Goal: Task Accomplishment & Management: Manage account settings

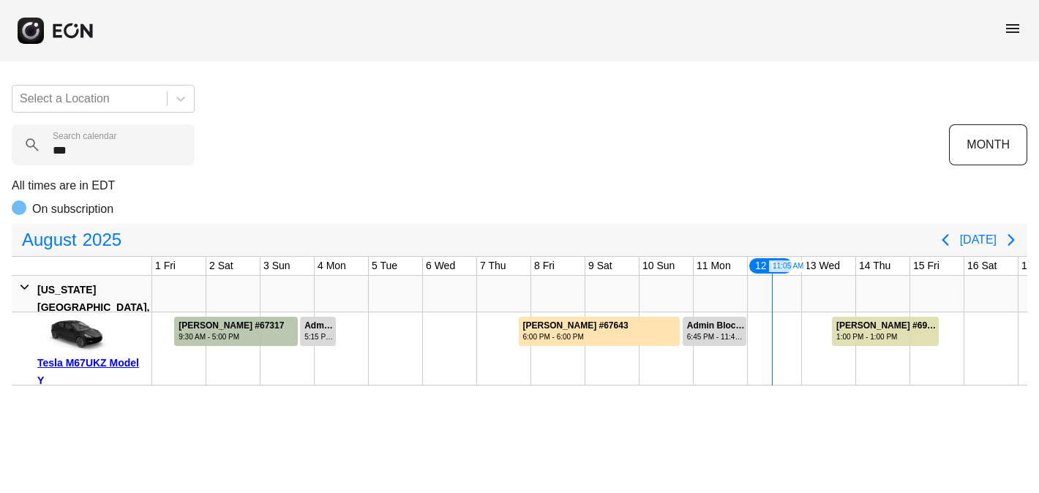
scroll to position [0, 596]
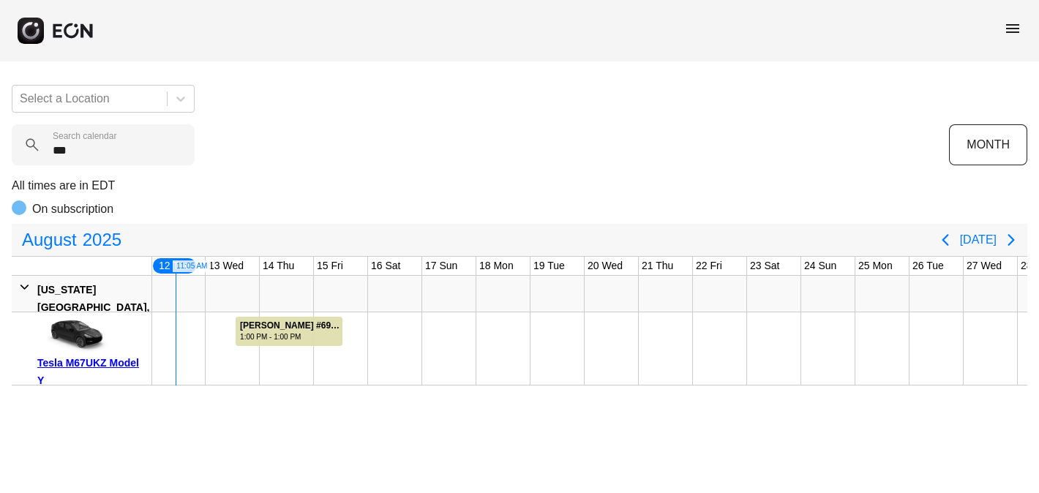
click at [1017, 30] on span "menu" at bounding box center [1013, 29] width 18 height 18
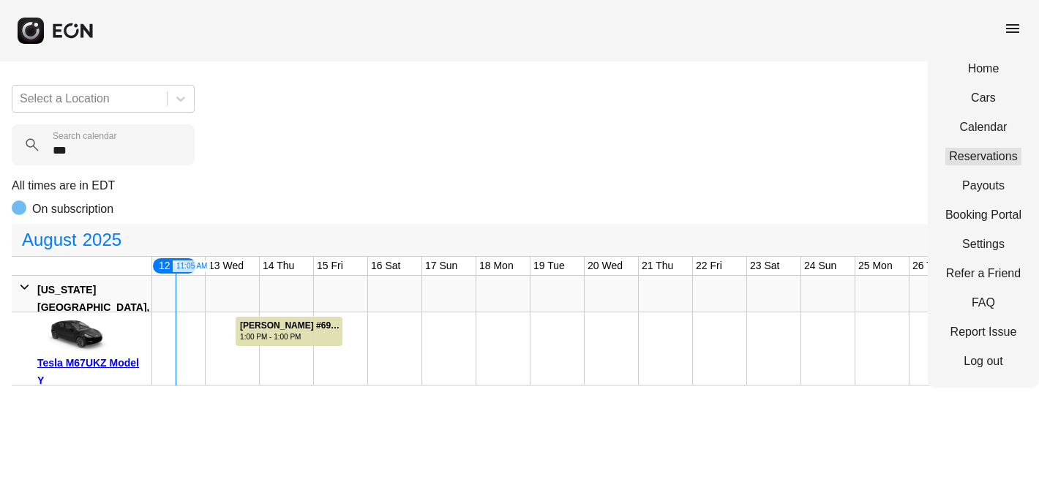
click at [986, 152] on link "Reservations" at bounding box center [983, 157] width 76 height 18
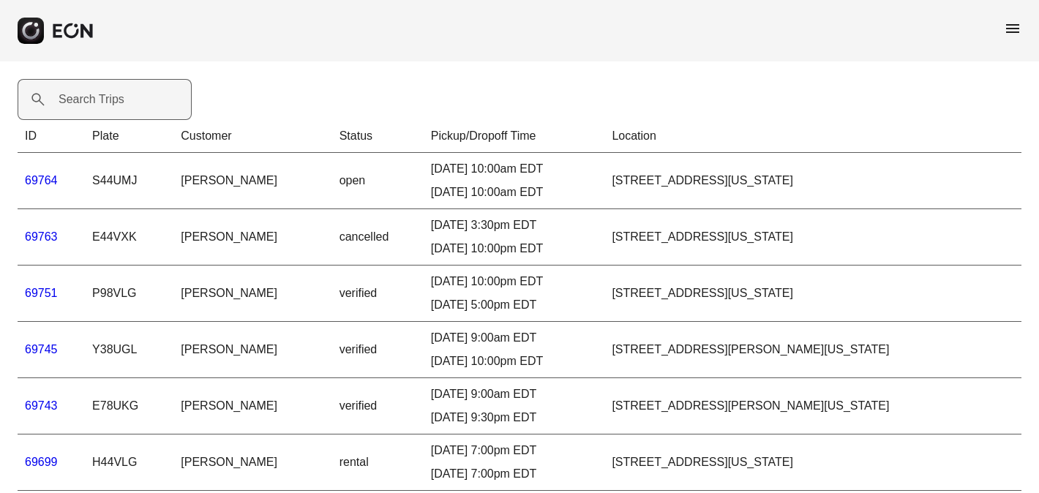
click at [73, 97] on label "Search Trips" at bounding box center [92, 100] width 66 height 18
click at [73, 97] on Trips "Search Trips" at bounding box center [105, 99] width 174 height 41
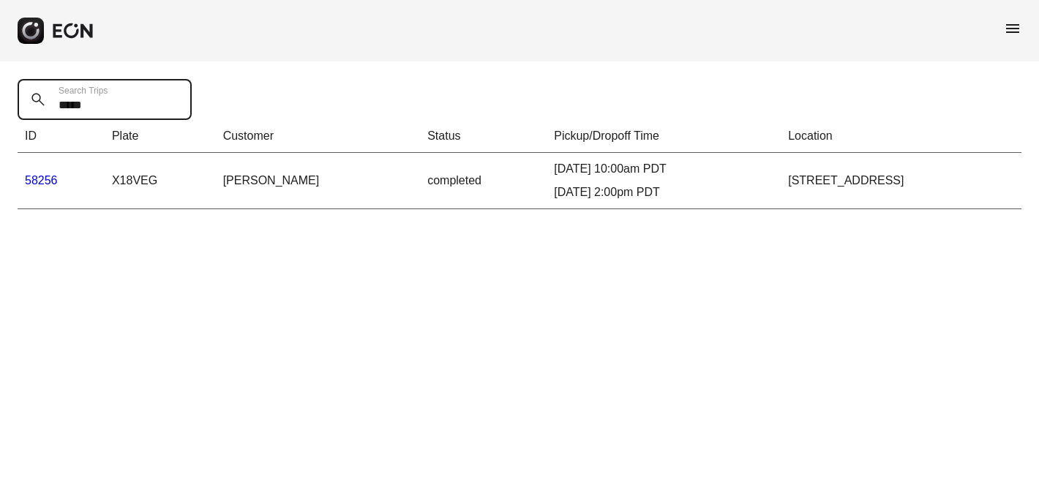
type Trips "*****"
click at [36, 178] on link "58256" at bounding box center [41, 180] width 33 height 12
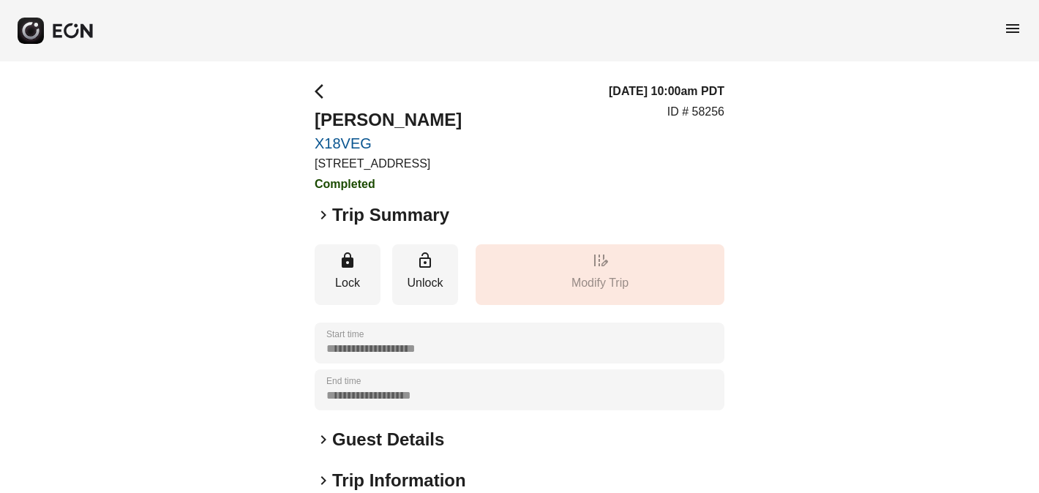
scroll to position [192, 0]
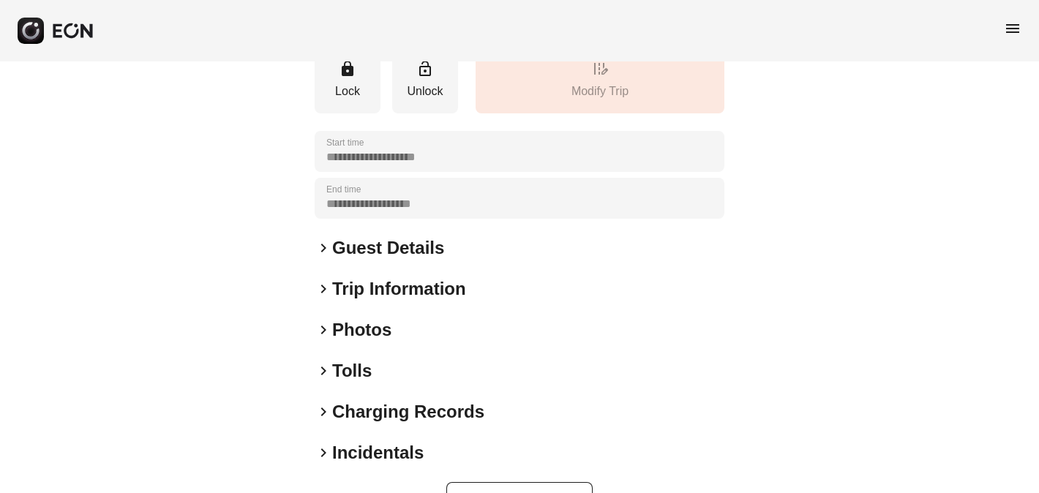
click at [322, 330] on span "keyboard_arrow_right" at bounding box center [324, 330] width 18 height 18
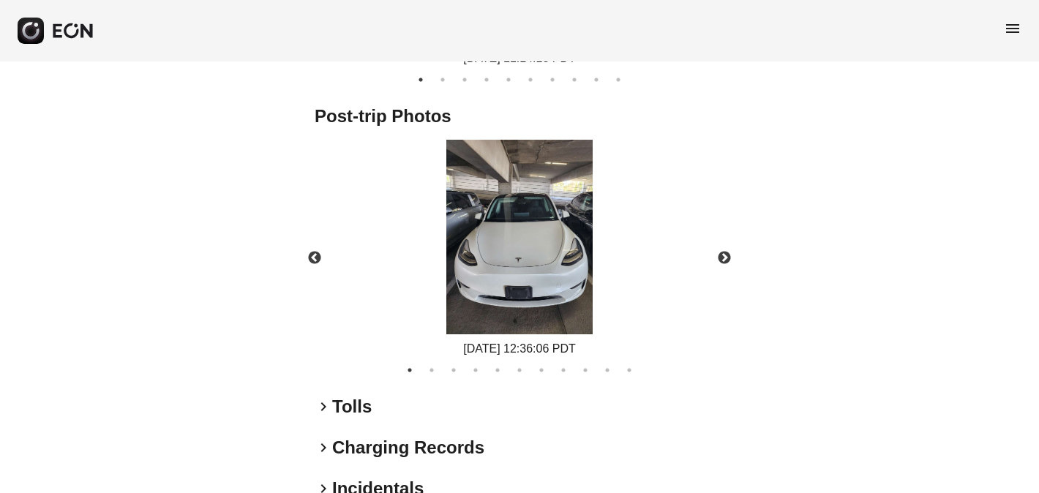
scroll to position [847, 0]
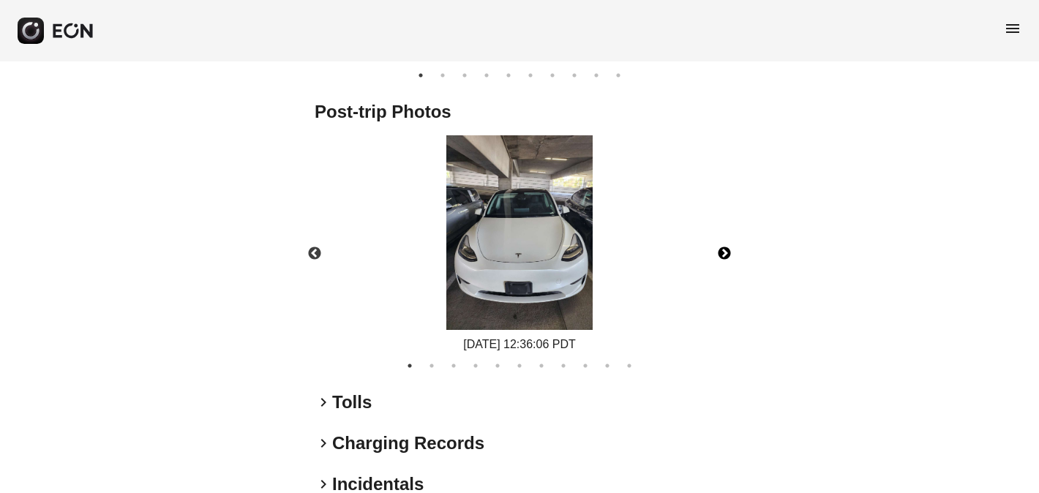
click at [724, 252] on button "Next" at bounding box center [724, 253] width 51 height 51
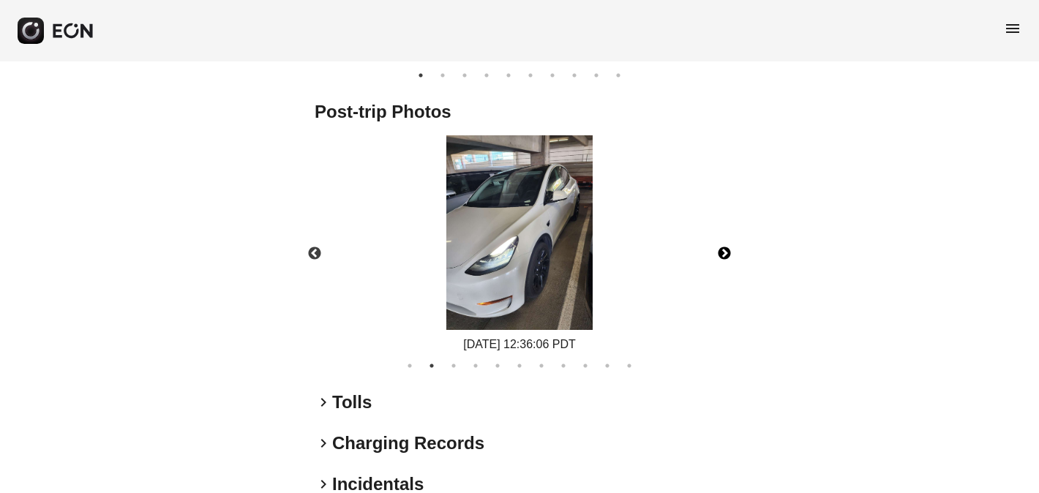
click at [724, 252] on button "Next" at bounding box center [724, 253] width 51 height 51
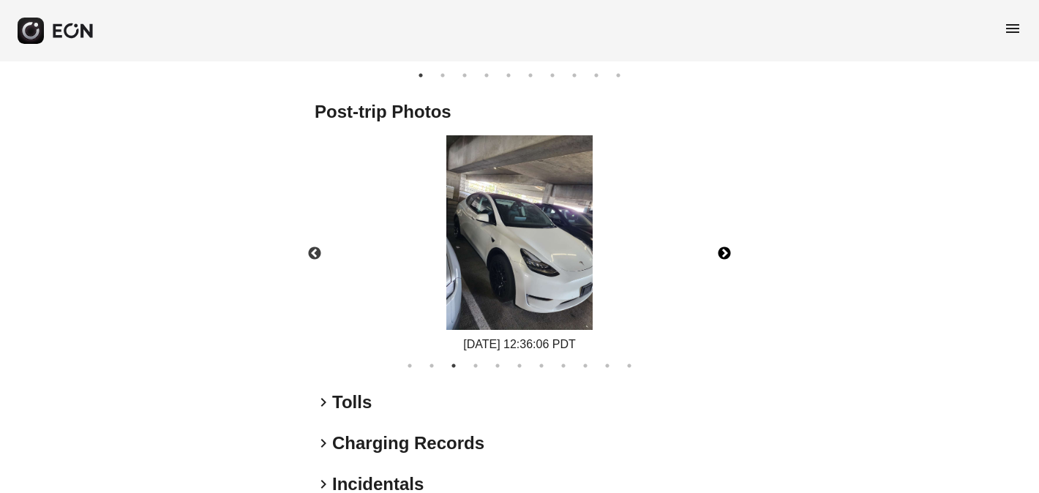
click at [724, 252] on button "Next" at bounding box center [724, 253] width 51 height 51
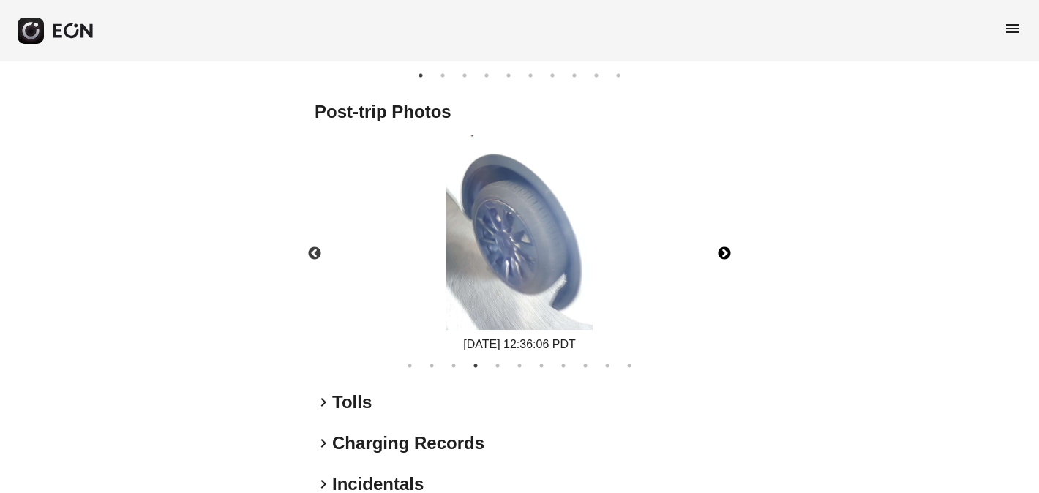
click at [724, 252] on button "Next" at bounding box center [724, 253] width 51 height 51
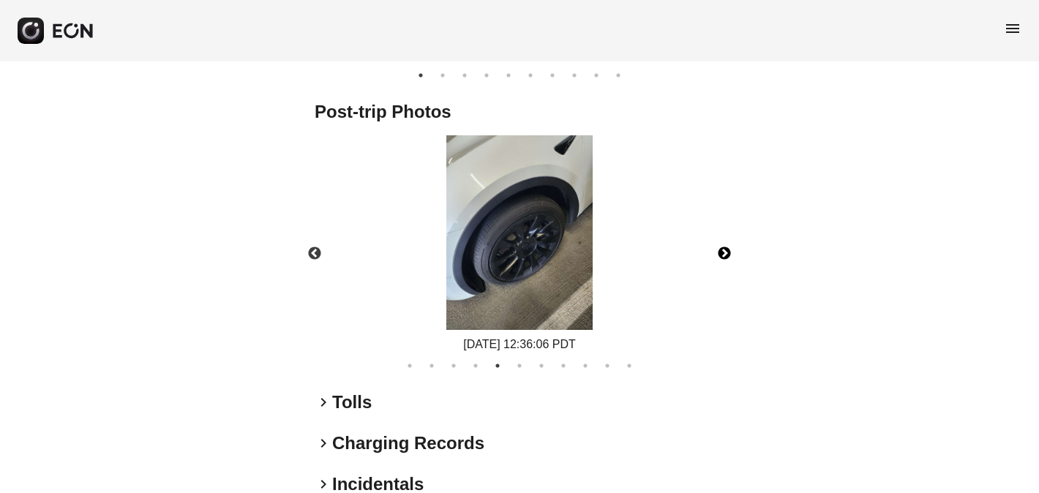
click at [724, 252] on button "Next" at bounding box center [724, 253] width 51 height 51
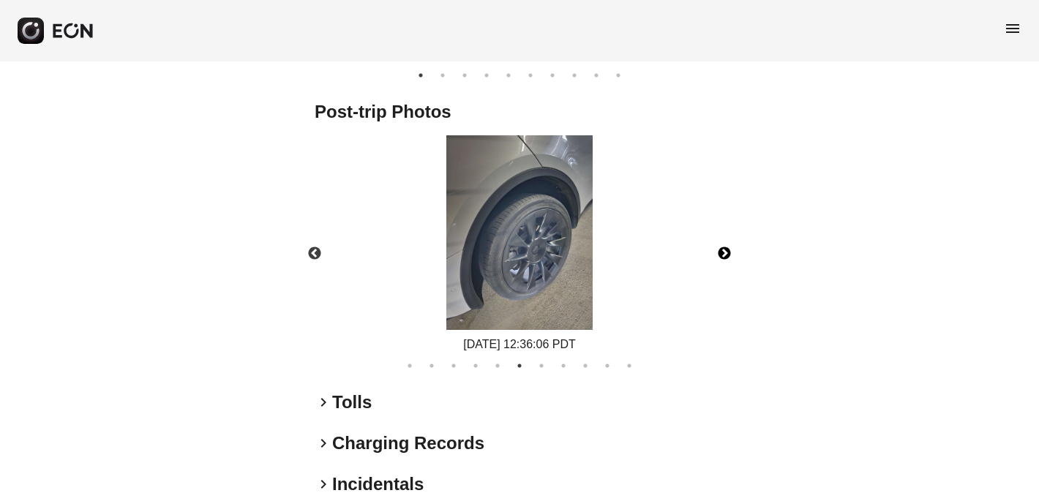
click at [724, 252] on button "Next" at bounding box center [724, 253] width 51 height 51
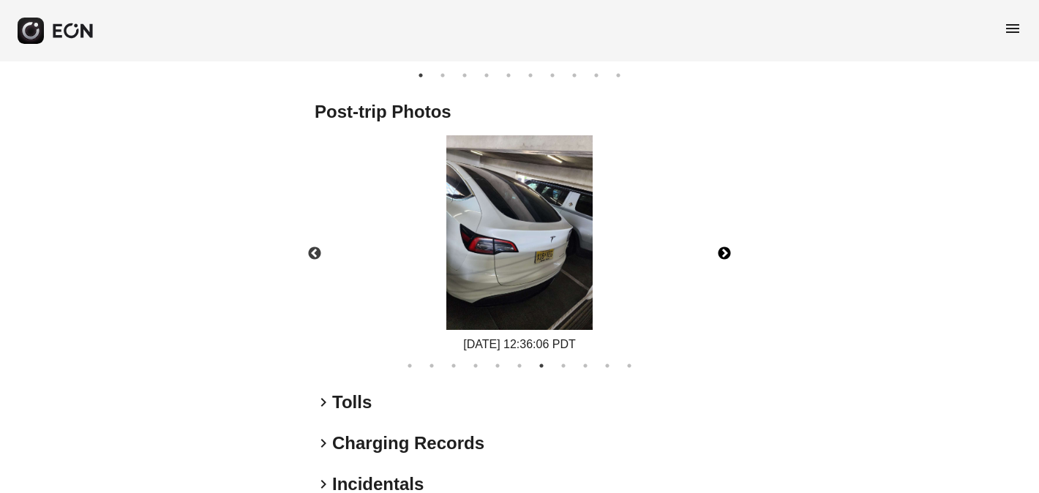
click at [724, 252] on button "Next" at bounding box center [724, 253] width 51 height 51
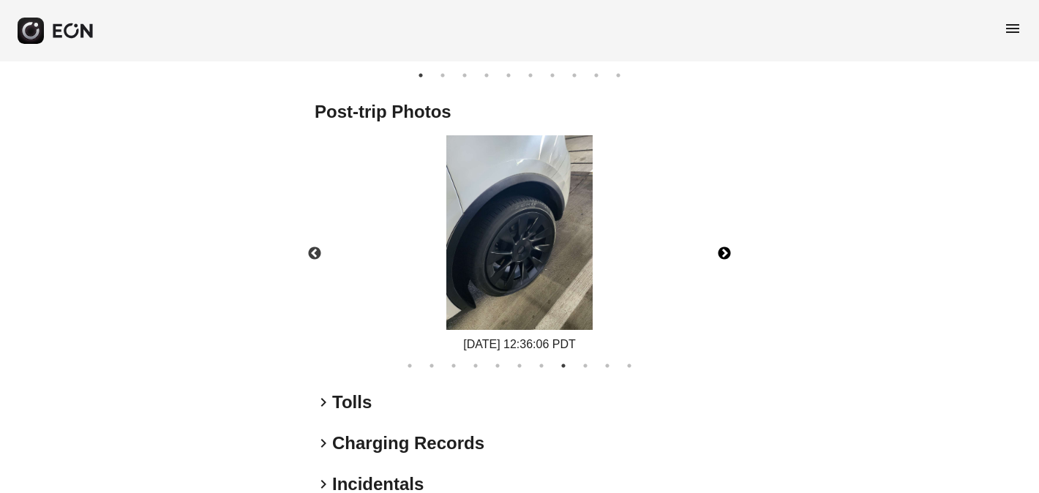
click at [724, 252] on button "Next" at bounding box center [724, 253] width 51 height 51
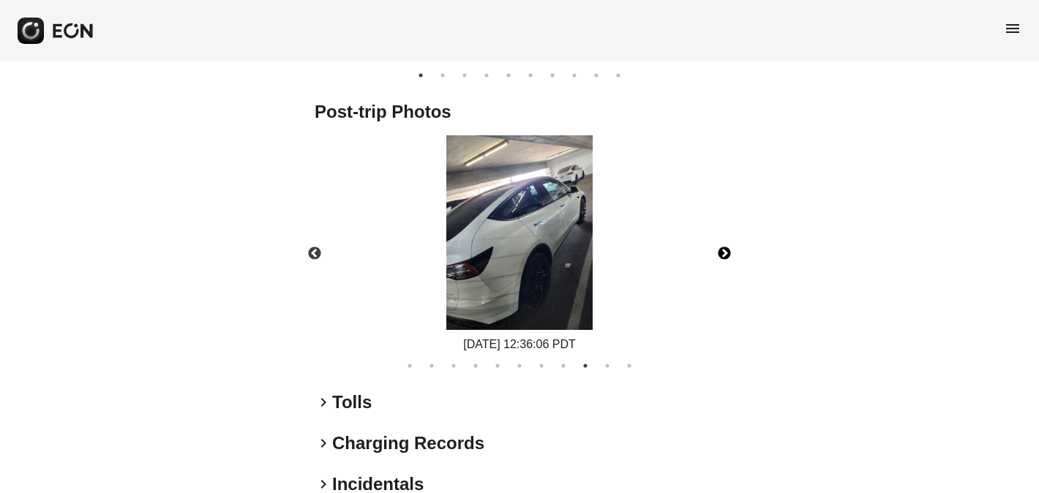
click at [724, 252] on button "Next" at bounding box center [724, 253] width 51 height 51
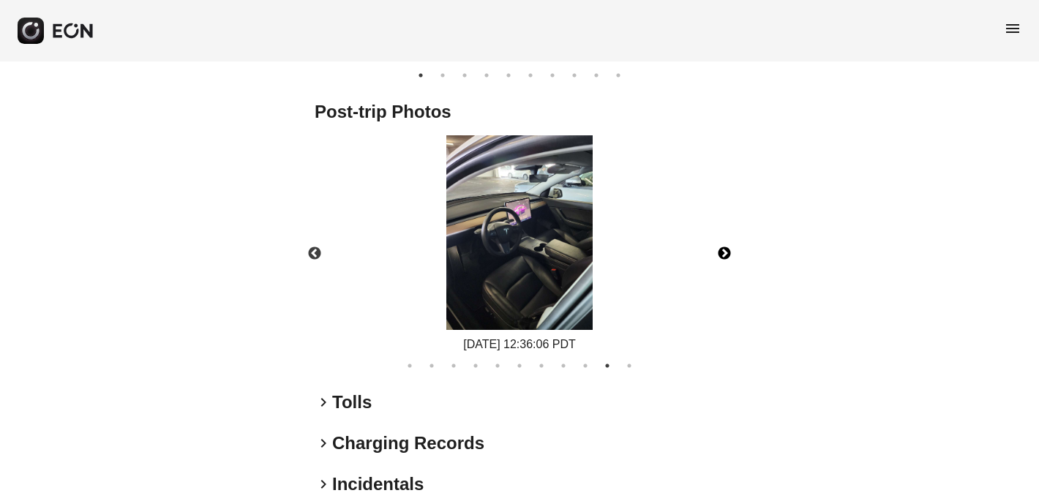
click at [724, 252] on button "Next" at bounding box center [724, 253] width 51 height 51
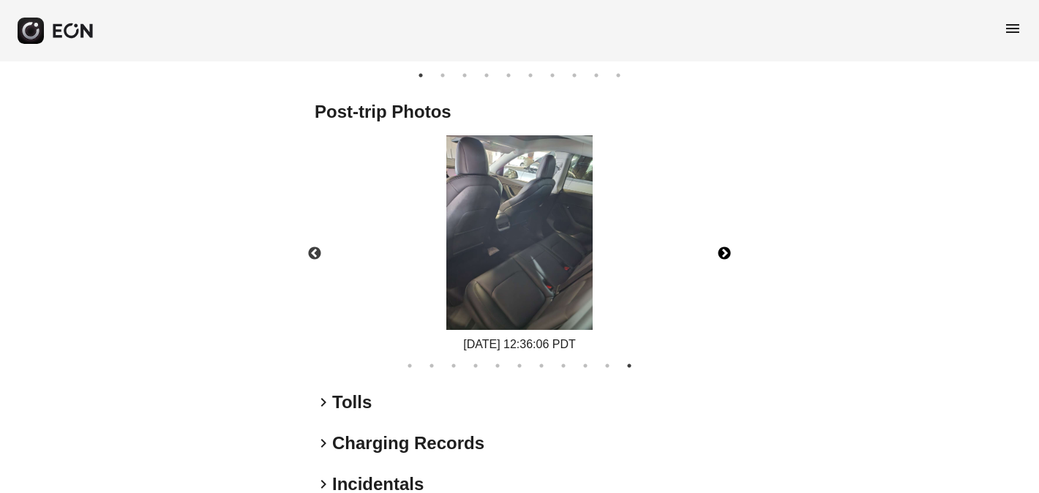
click at [724, 252] on button "Next" at bounding box center [724, 253] width 51 height 51
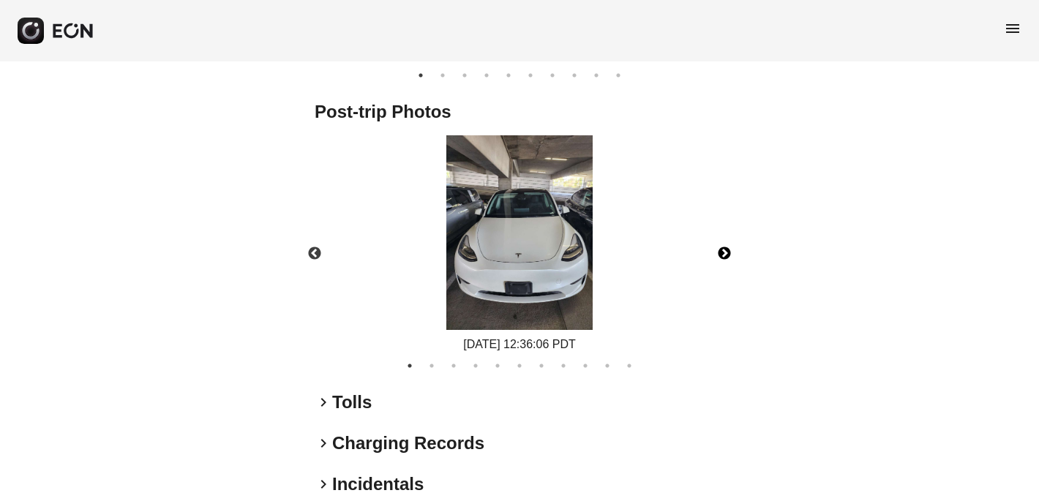
click at [724, 252] on button "Next" at bounding box center [724, 253] width 51 height 51
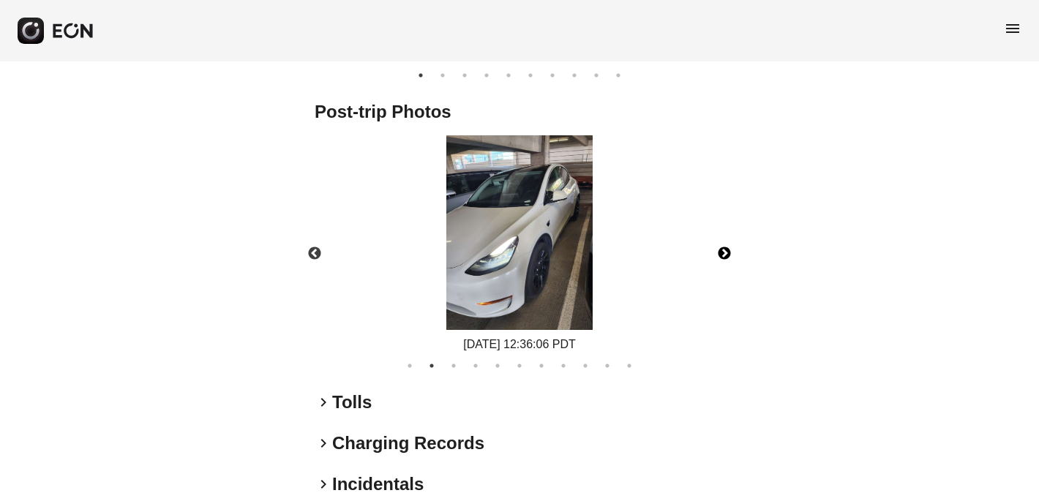
click at [724, 252] on button "Next" at bounding box center [724, 253] width 51 height 51
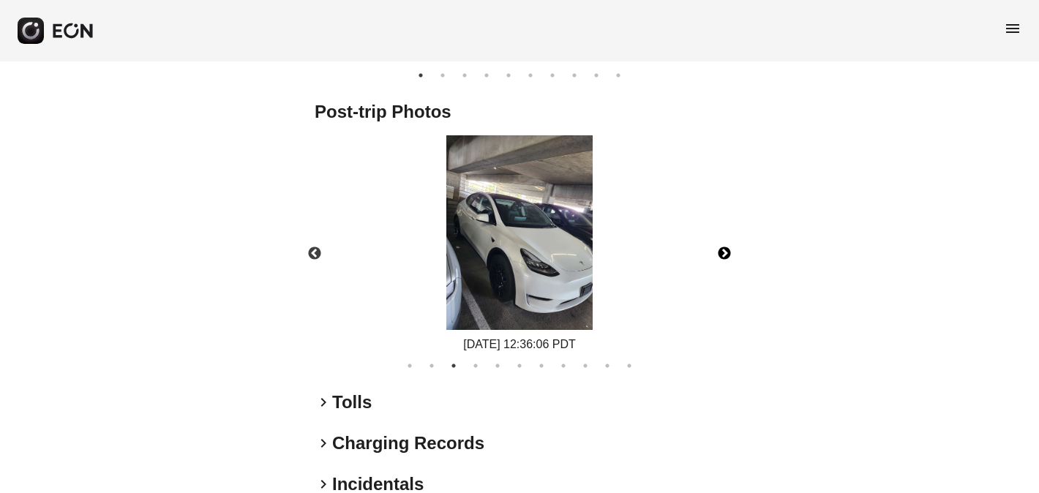
click at [724, 252] on button "Next" at bounding box center [724, 253] width 51 height 51
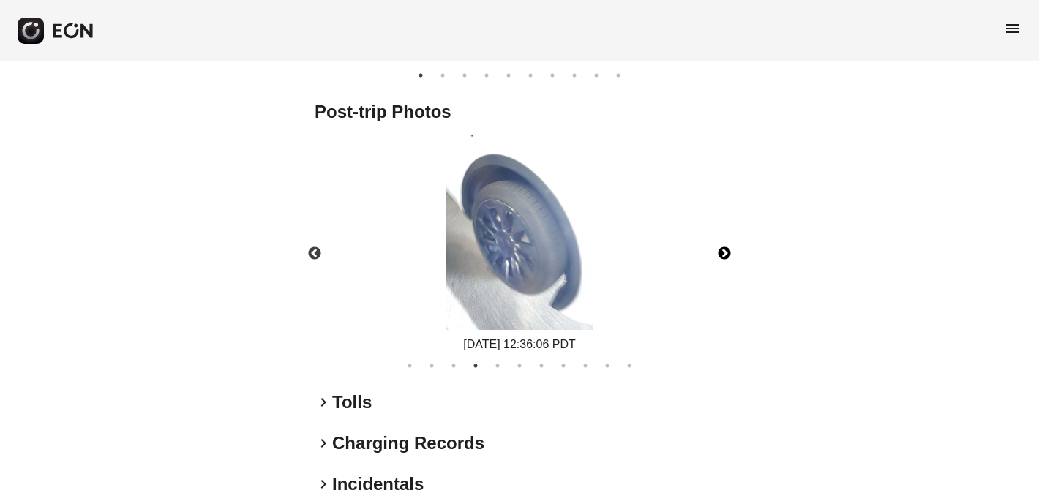
click at [724, 252] on button "Next" at bounding box center [724, 253] width 51 height 51
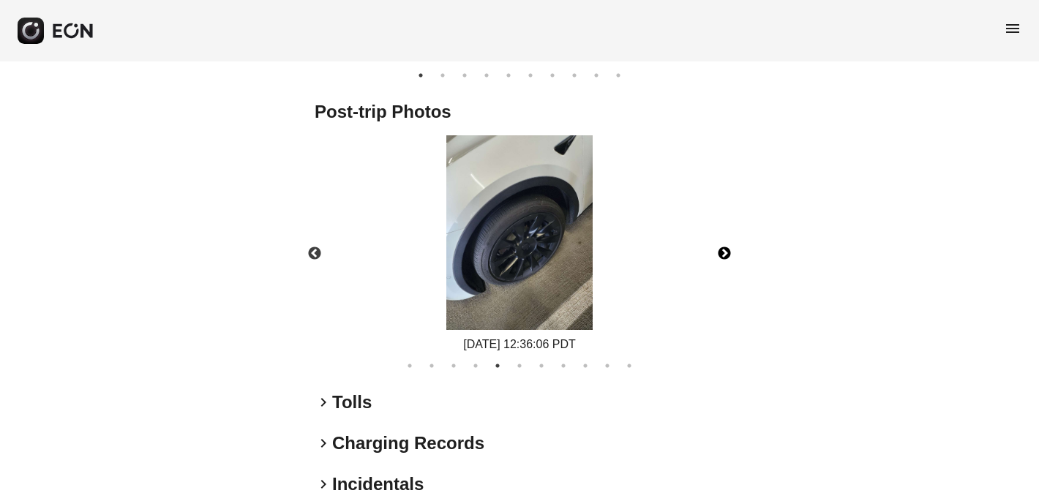
click at [724, 252] on button "Next" at bounding box center [724, 253] width 51 height 51
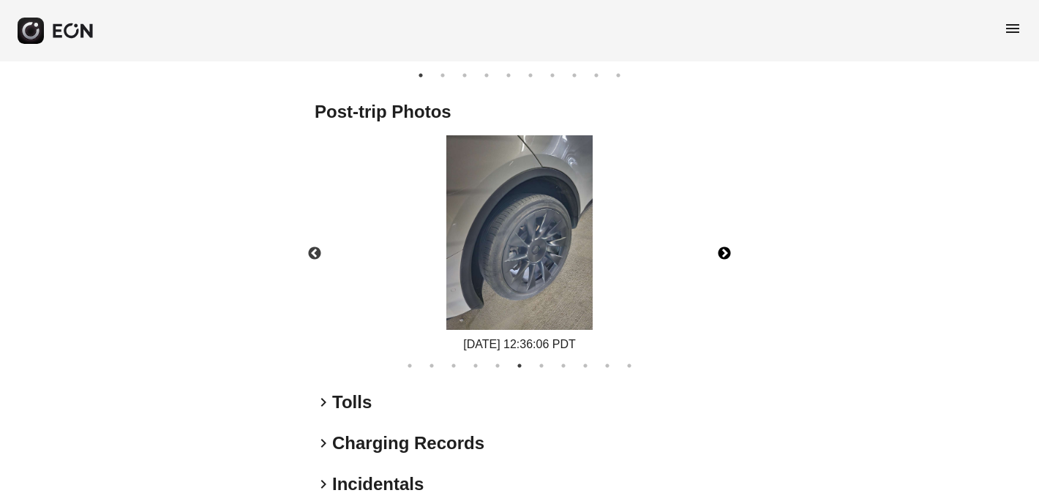
click at [724, 252] on button "Next" at bounding box center [724, 253] width 51 height 51
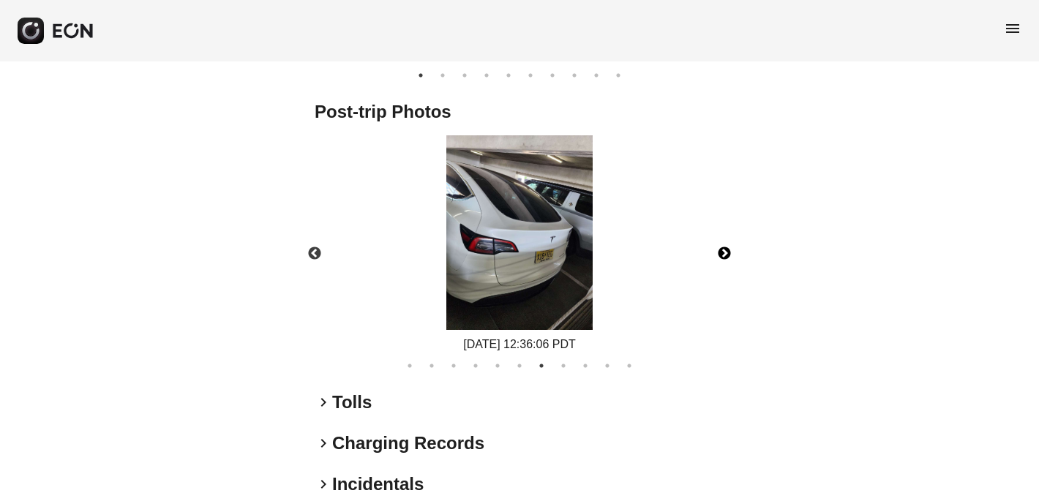
click at [724, 252] on button "Next" at bounding box center [724, 253] width 51 height 51
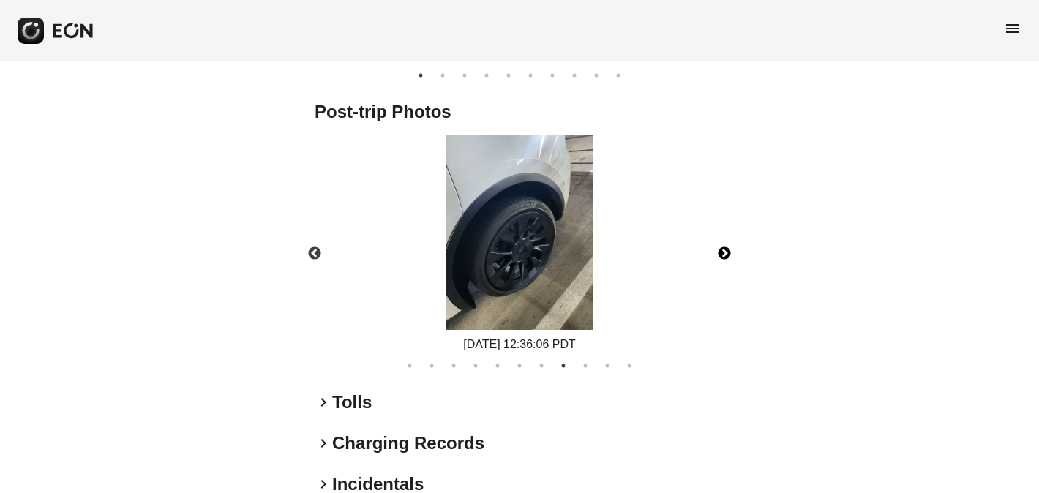
click at [724, 252] on button "Next" at bounding box center [724, 253] width 51 height 51
click at [1013, 29] on span "menu" at bounding box center [1013, 29] width 18 height 18
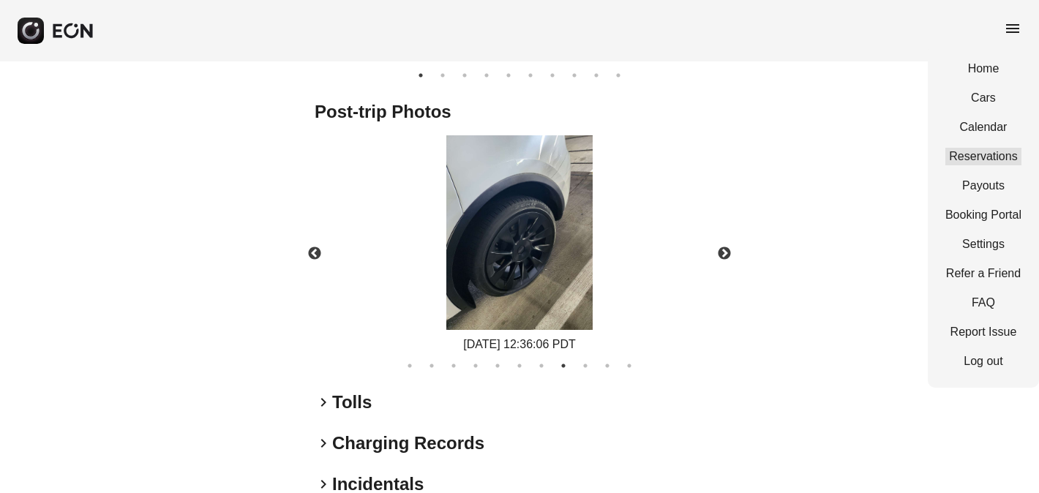
click at [994, 157] on link "Reservations" at bounding box center [983, 157] width 76 height 18
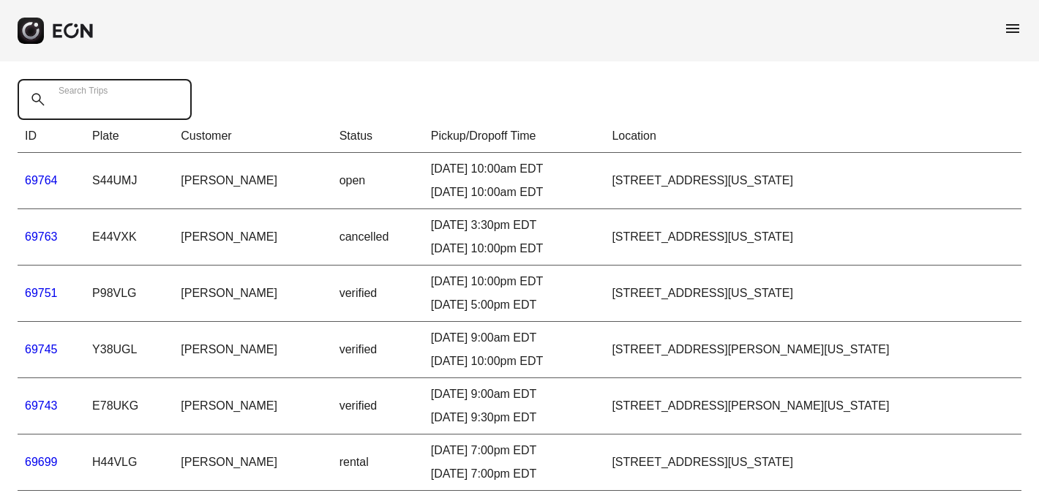
click at [91, 111] on Trips "Search Trips" at bounding box center [105, 99] width 174 height 41
paste Trips "*****"
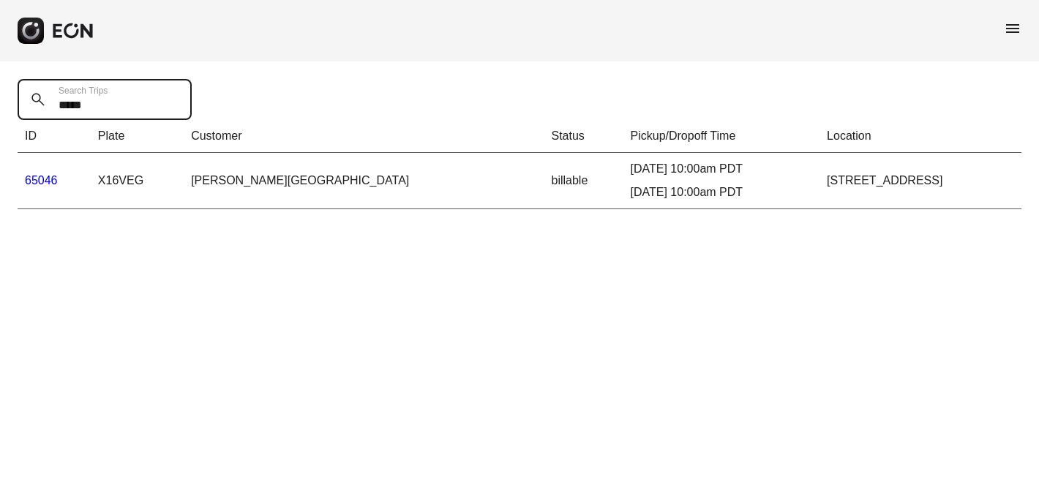
type Trips "*****"
click at [46, 177] on link "65046" at bounding box center [41, 180] width 33 height 12
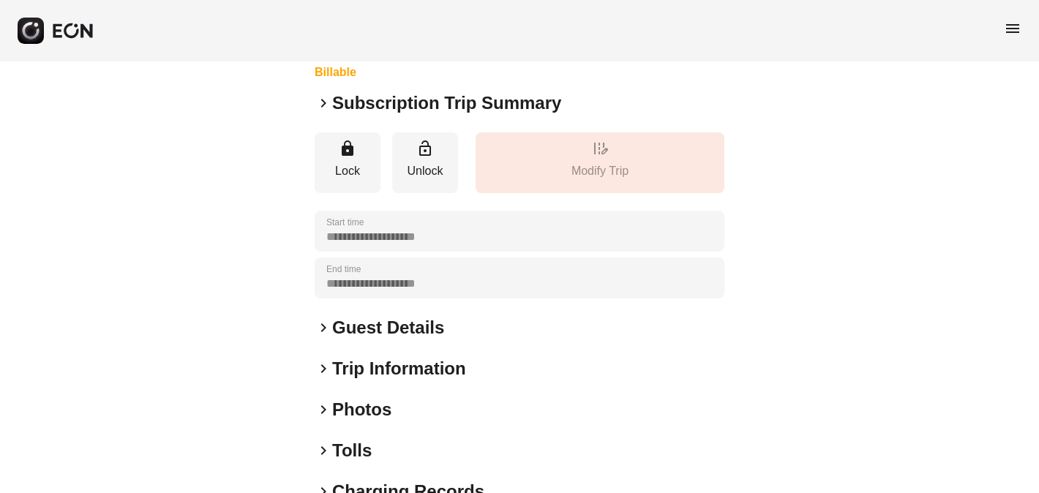
scroll to position [138, 0]
